Goal: Task Accomplishment & Management: Complete application form

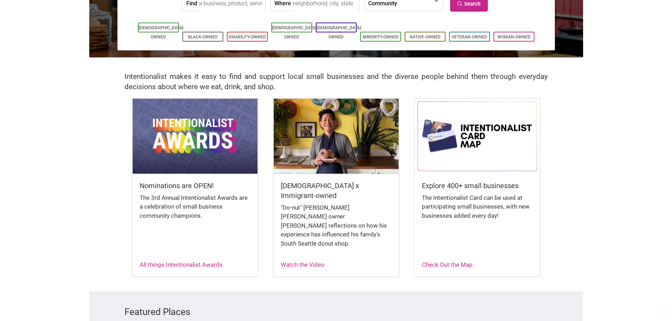
scroll to position [176, 0]
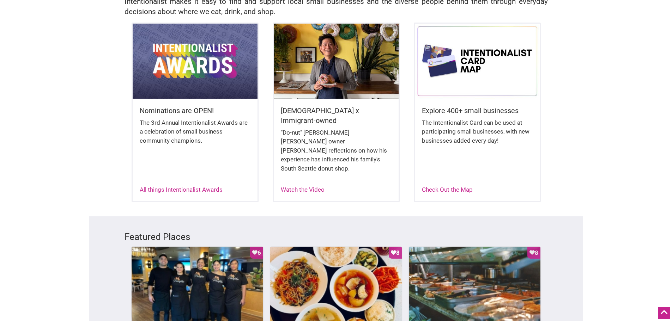
click at [166, 120] on div "The 3rd Annual Intentionalist Awards are a celebration of small business commun…" at bounding box center [195, 135] width 111 height 34
click at [161, 88] on img at bounding box center [195, 61] width 125 height 75
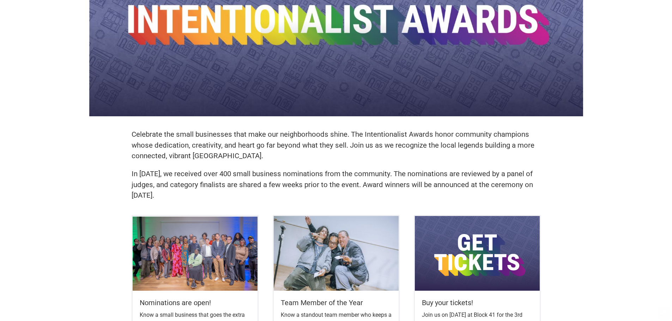
scroll to position [176, 0]
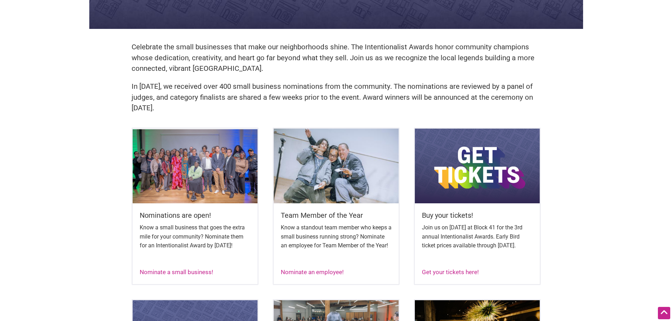
click at [185, 183] on img at bounding box center [195, 166] width 125 height 75
click at [195, 132] on img at bounding box center [195, 166] width 125 height 75
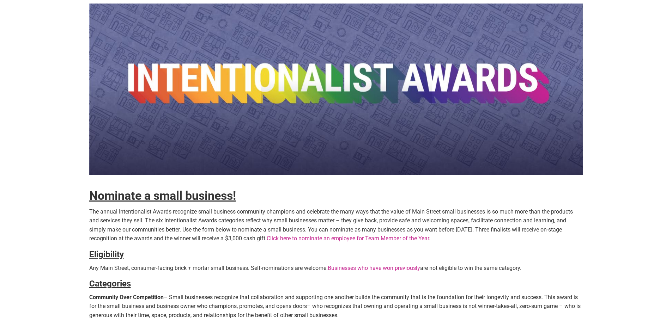
scroll to position [71, 0]
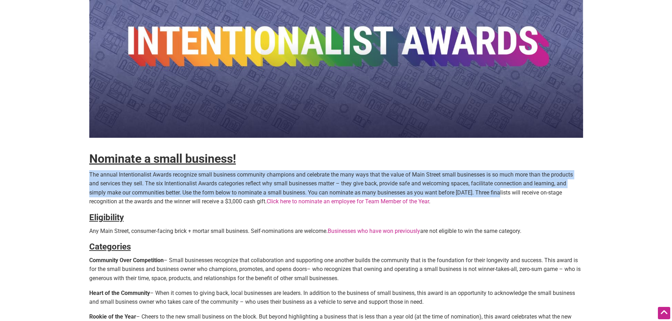
drag, startPoint x: 505, startPoint y: 193, endPoint x: 87, endPoint y: 176, distance: 417.8
click at [87, 176] on body "× Menu 0 Add a Business Map Blog Store Offers Intentionalist Cards Buy Black Ca…" at bounding box center [336, 89] width 672 height 321
copy p "The annual Intentionalist Awards recognize small business community champions a…"
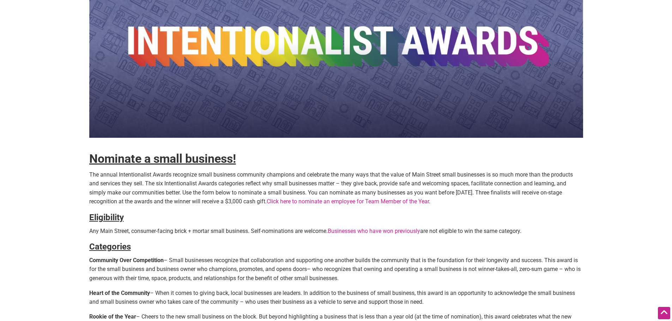
click at [88, 136] on body "× Menu 0 Add a Business Map Blog Store Offers Intentionalist Cards Buy Black Ca…" at bounding box center [336, 89] width 672 height 321
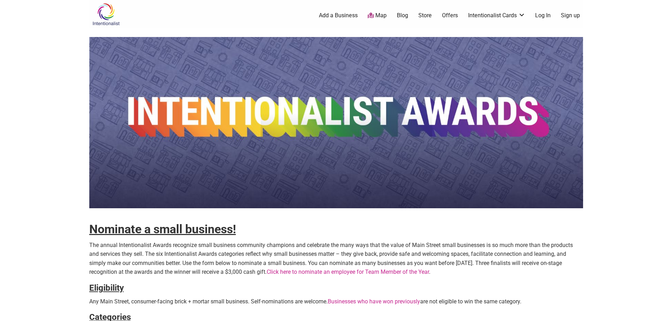
scroll to position [212, 0]
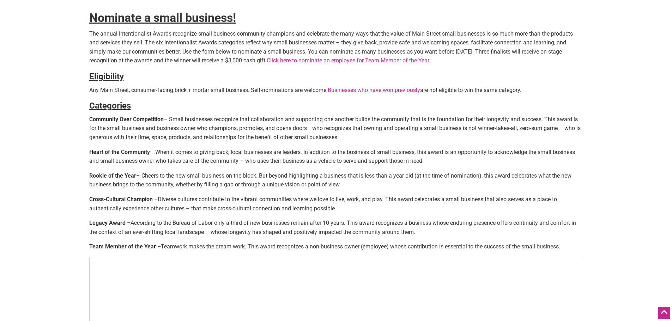
click at [365, 63] on link "Click here to nominate an employee for Team Member of the Year" at bounding box center [348, 60] width 162 height 7
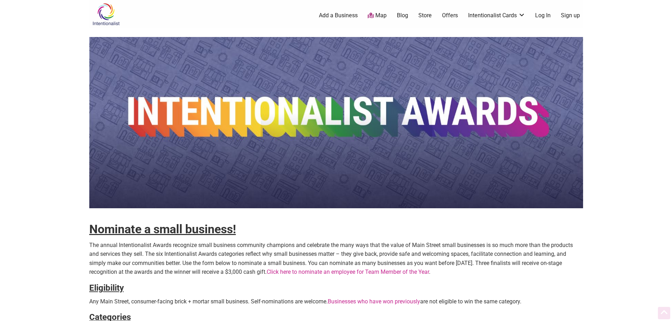
scroll to position [212, 0]
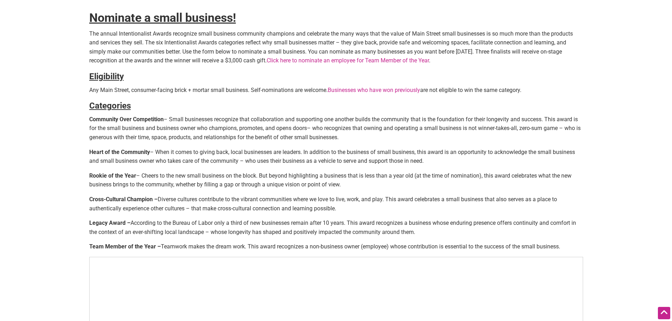
click at [501, 39] on p "The annual Intentionalist Awards recognize small business community champions a…" at bounding box center [336, 47] width 494 height 36
